Goal: Transaction & Acquisition: Subscribe to service/newsletter

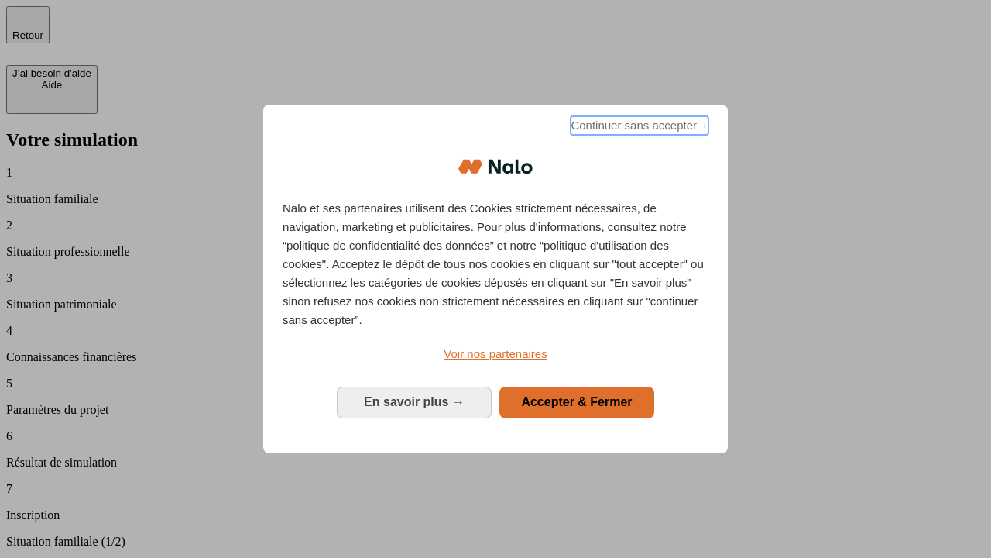
click at [638, 128] on span "Continuer sans accepter →" at bounding box center [640, 125] width 138 height 19
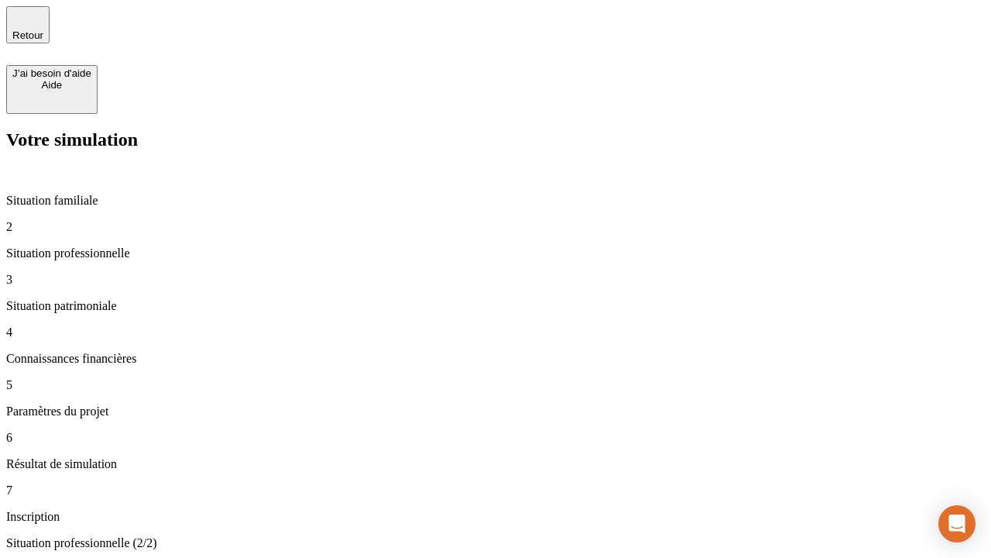
type input "30 000"
type input "40 000"
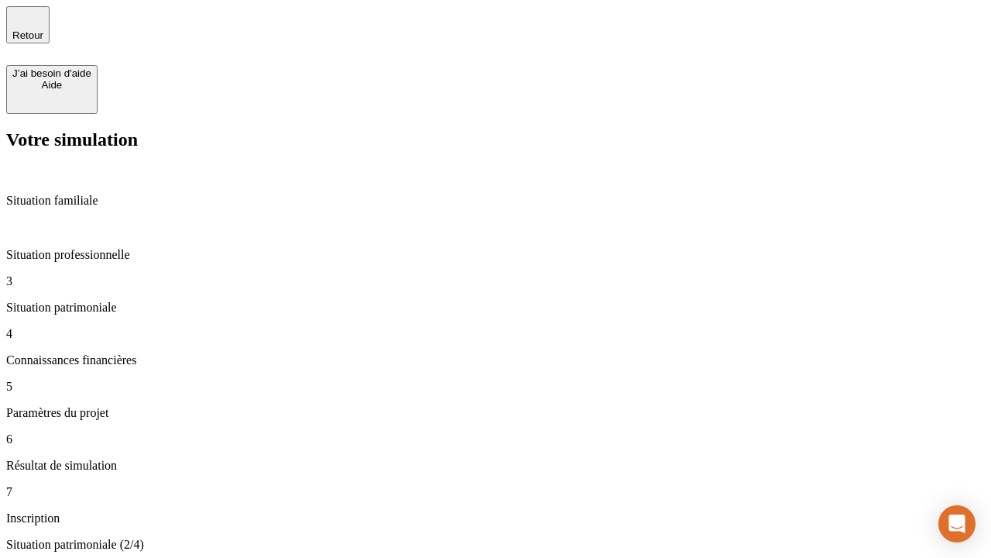
type input "1 100"
type input "20"
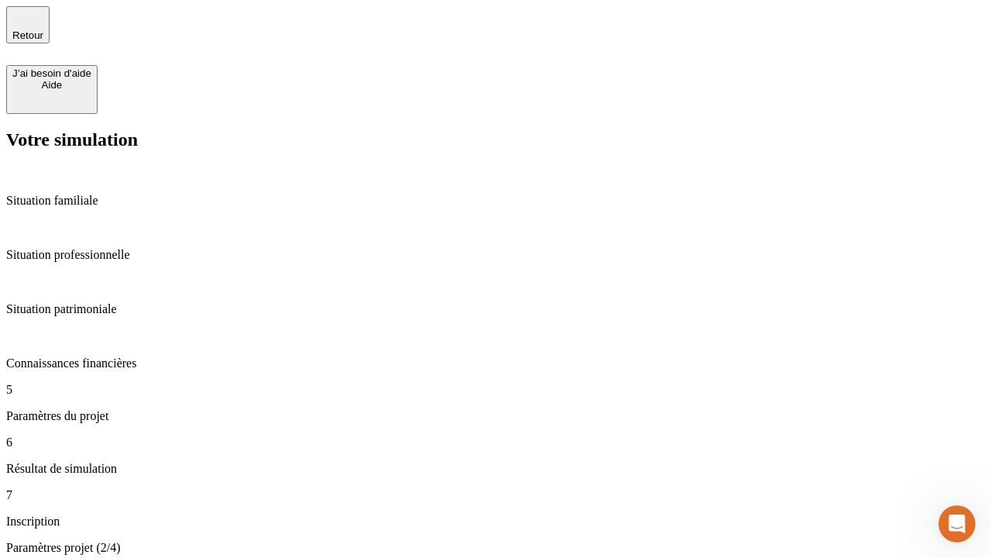
type input "40"
type input "62"
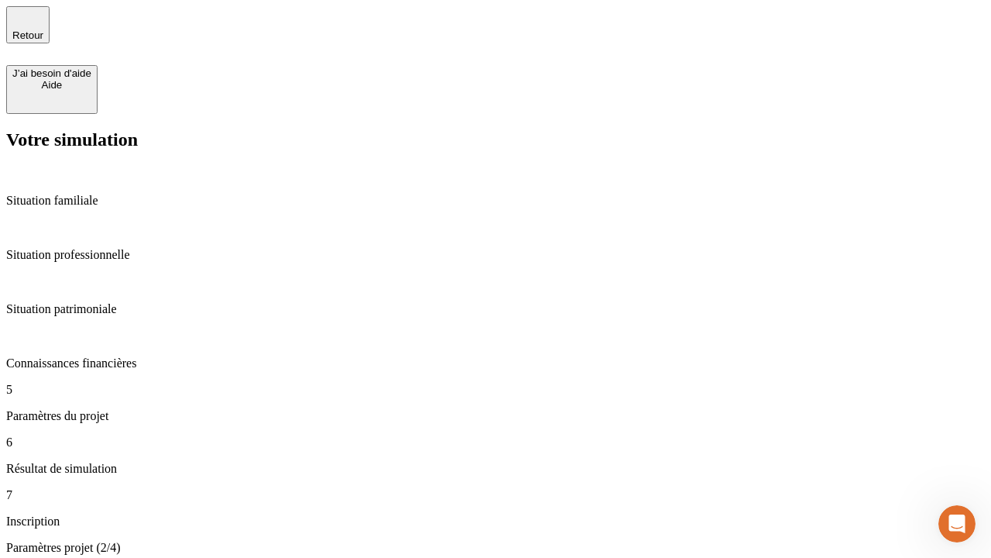
type input "50 000"
type input "640"
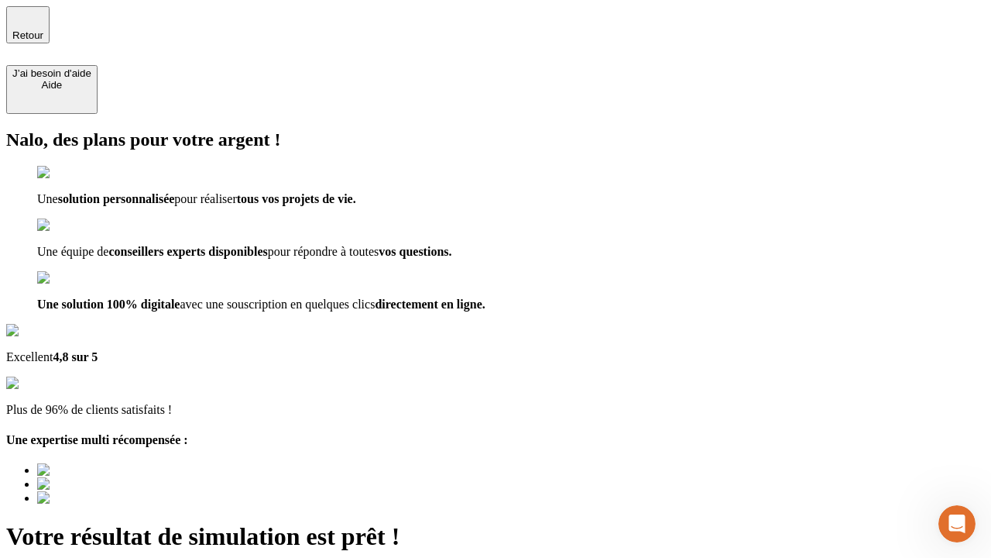
type input "[EMAIL_ADDRESS][DOMAIN_NAME]"
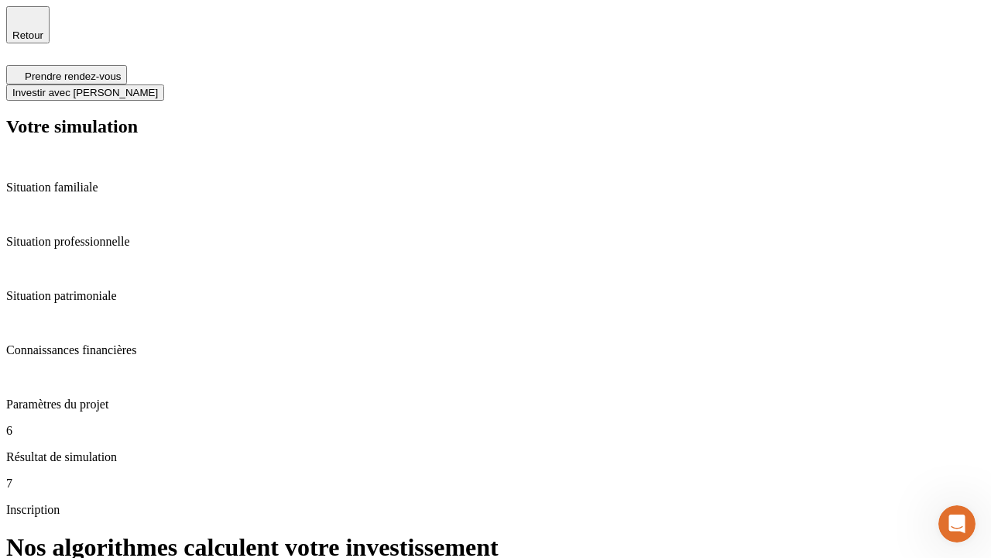
click at [158, 87] on span "Investir avec [PERSON_NAME]" at bounding box center [85, 93] width 146 height 12
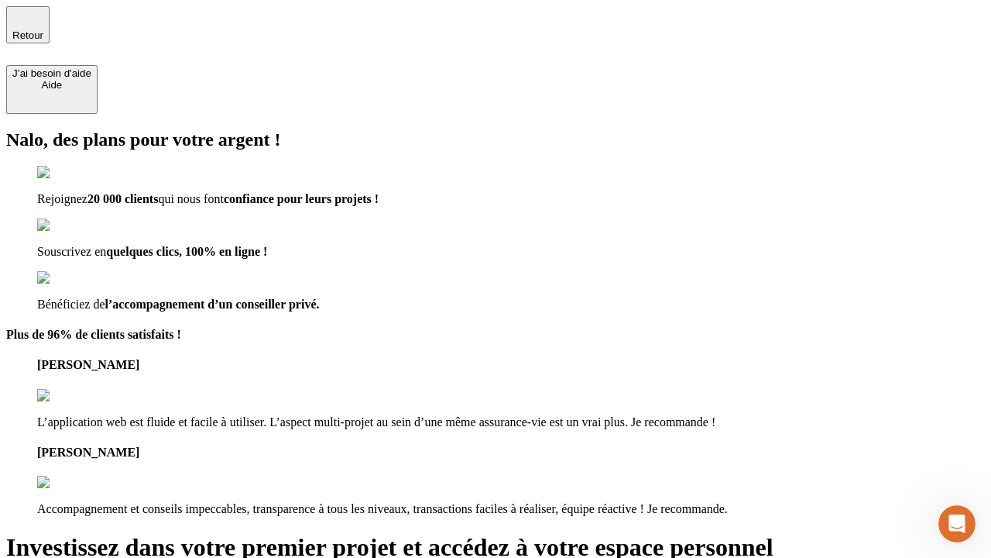
type input "[EMAIL_ADDRESS][DOMAIN_NAME]"
